Goal: Find specific fact

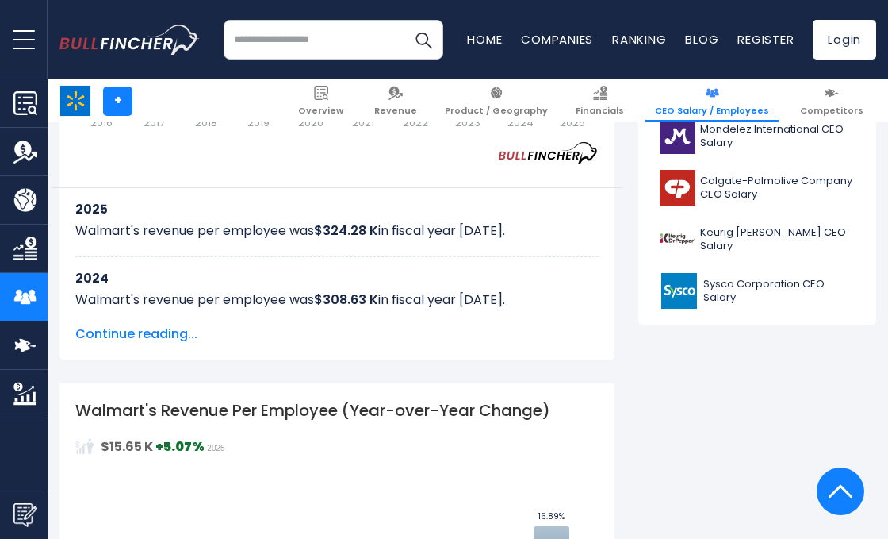
scroll to position [780, 0]
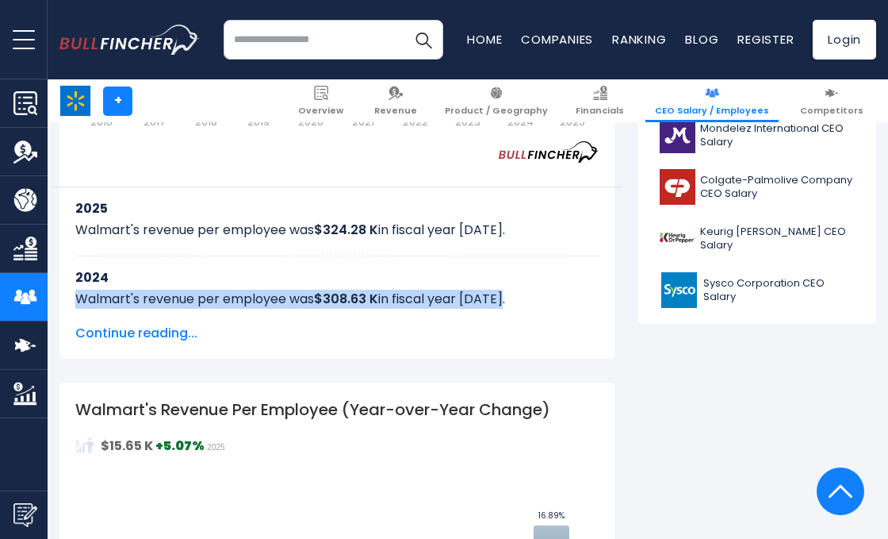
drag, startPoint x: 516, startPoint y: 291, endPoint x: 75, endPoint y: 293, distance: 441.0
click at [75, 293] on div "2025 Walmart's revenue per employee was $324.28 K in fiscal year 2025. 2024 Wal…" at bounding box center [337, 249] width 571 height 127
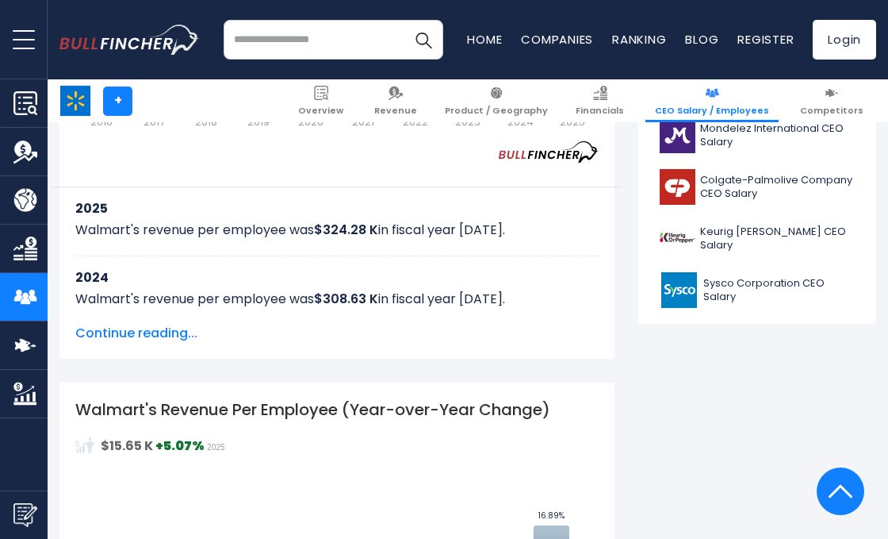
click at [470, 221] on p "Walmart's revenue per employee was $324.28 K in fiscal year 2025." at bounding box center [336, 229] width 523 height 19
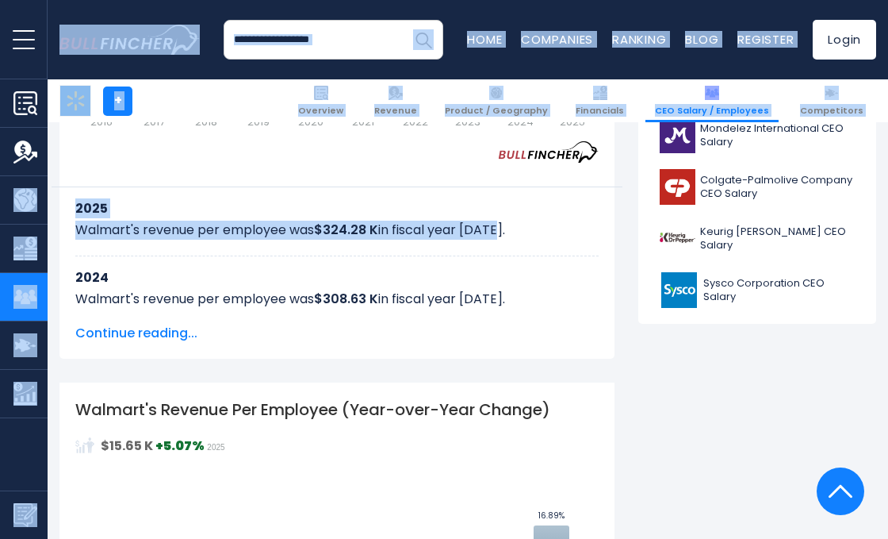
drag, startPoint x: 495, startPoint y: 230, endPoint x: 47, endPoint y: 220, distance: 448.2
copy body "Product / Geography Revenue Breakdown by Product & Services Revenue Breakdown b…"
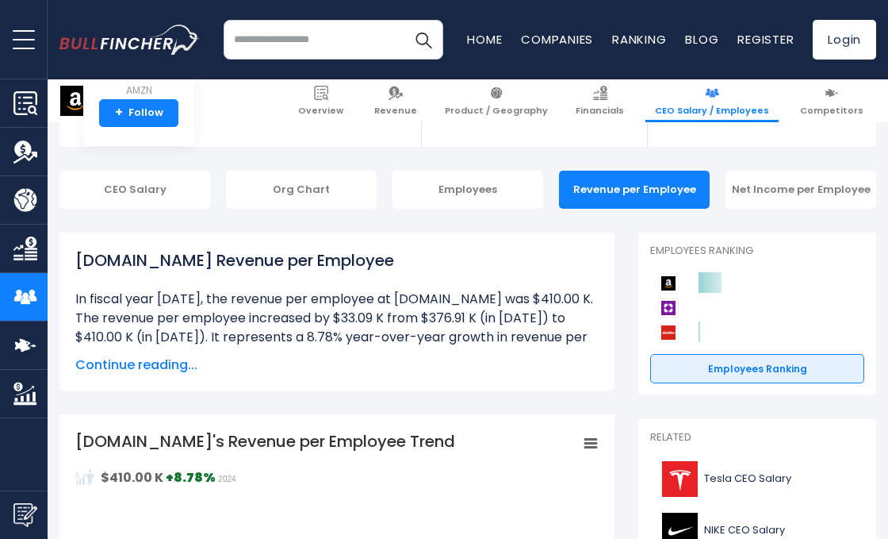
scroll to position [143, 0]
